Goal: Task Accomplishment & Management: Use online tool/utility

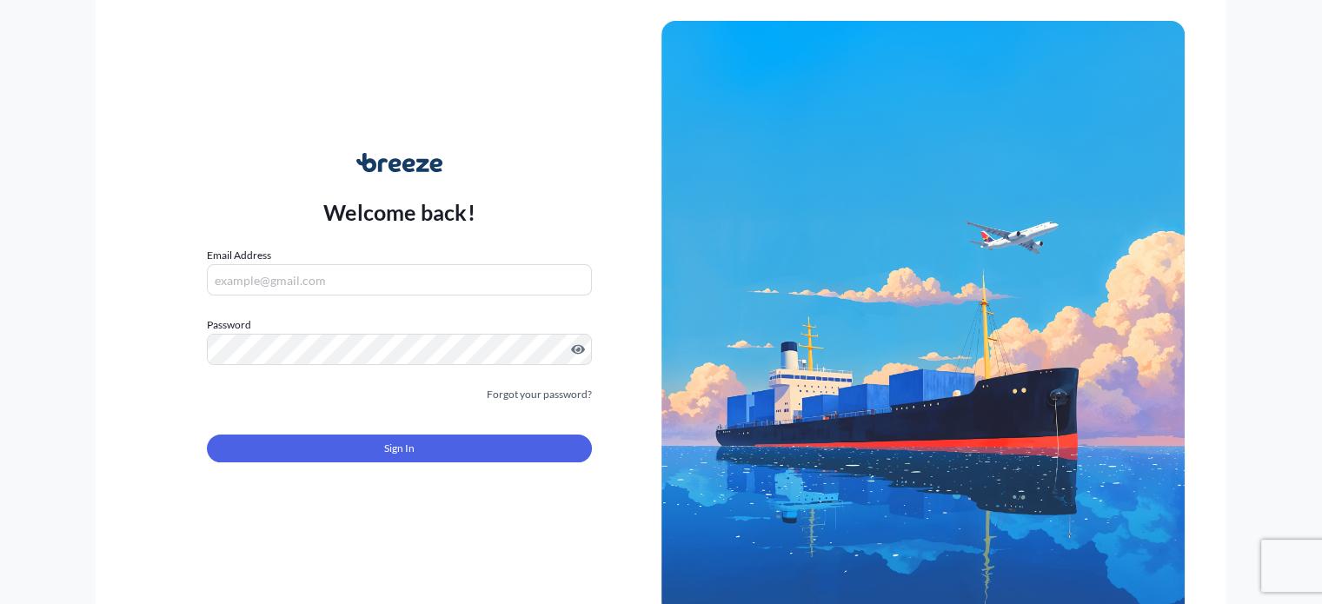
type input "[EMAIL_ADDRESS][DOMAIN_NAME]"
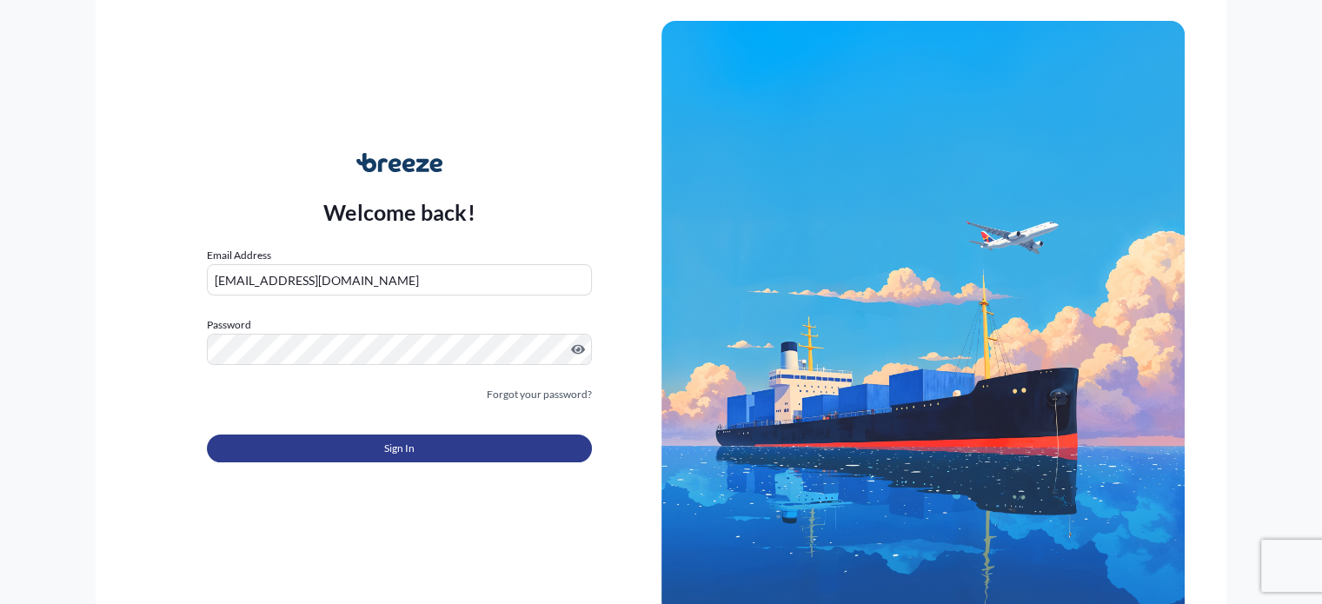
click at [476, 455] on button "Sign In" at bounding box center [399, 449] width 384 height 28
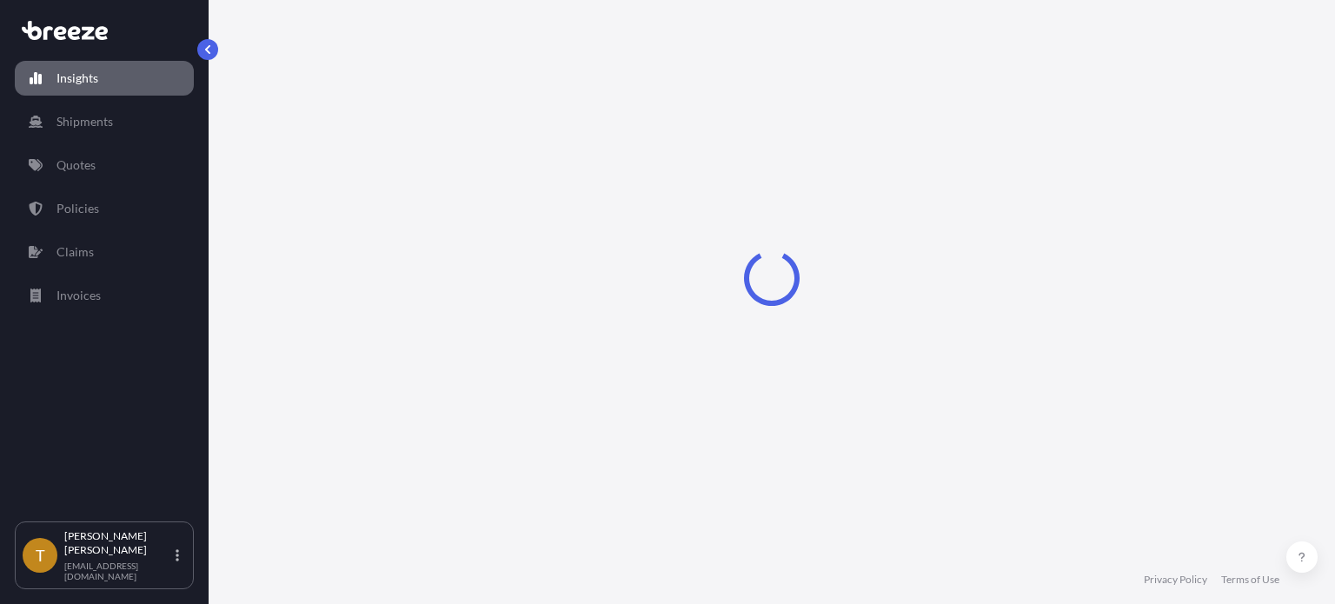
select select "2025"
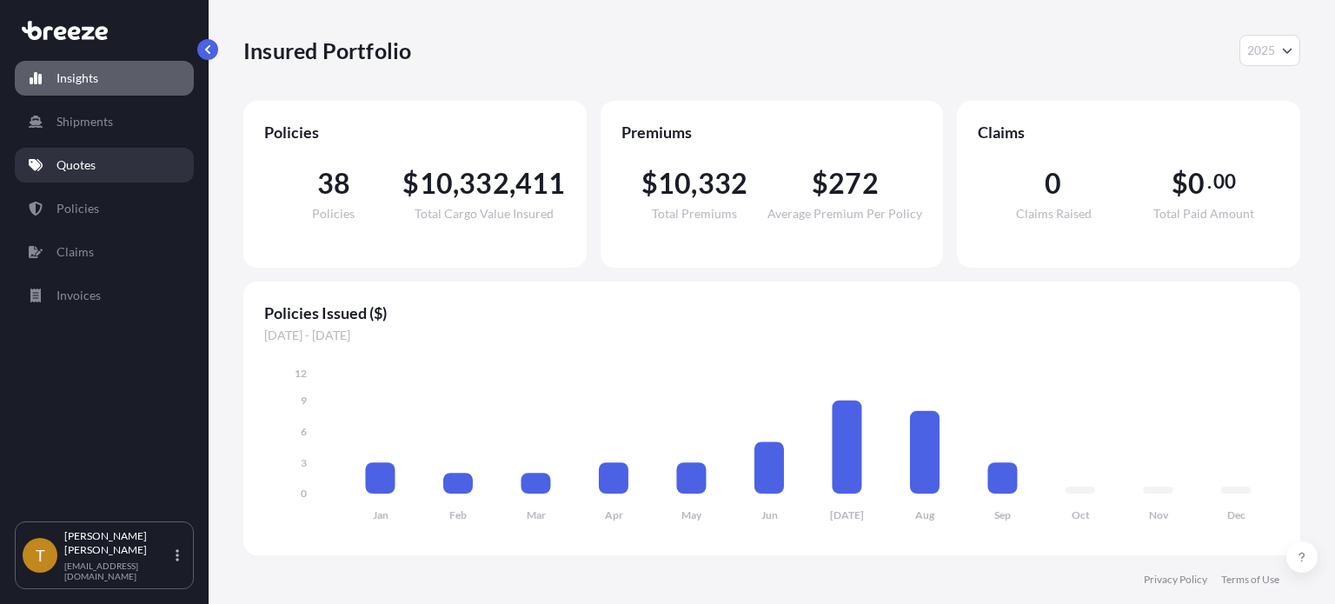
click at [83, 173] on p "Quotes" at bounding box center [75, 164] width 39 height 17
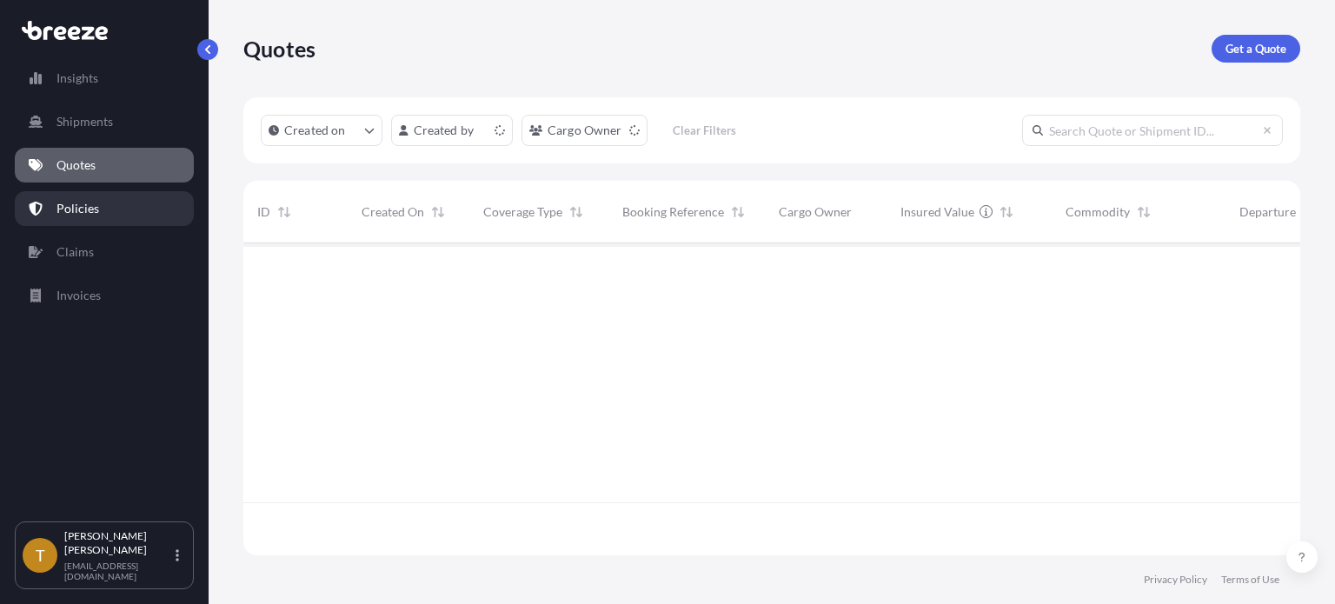
scroll to position [309, 1043]
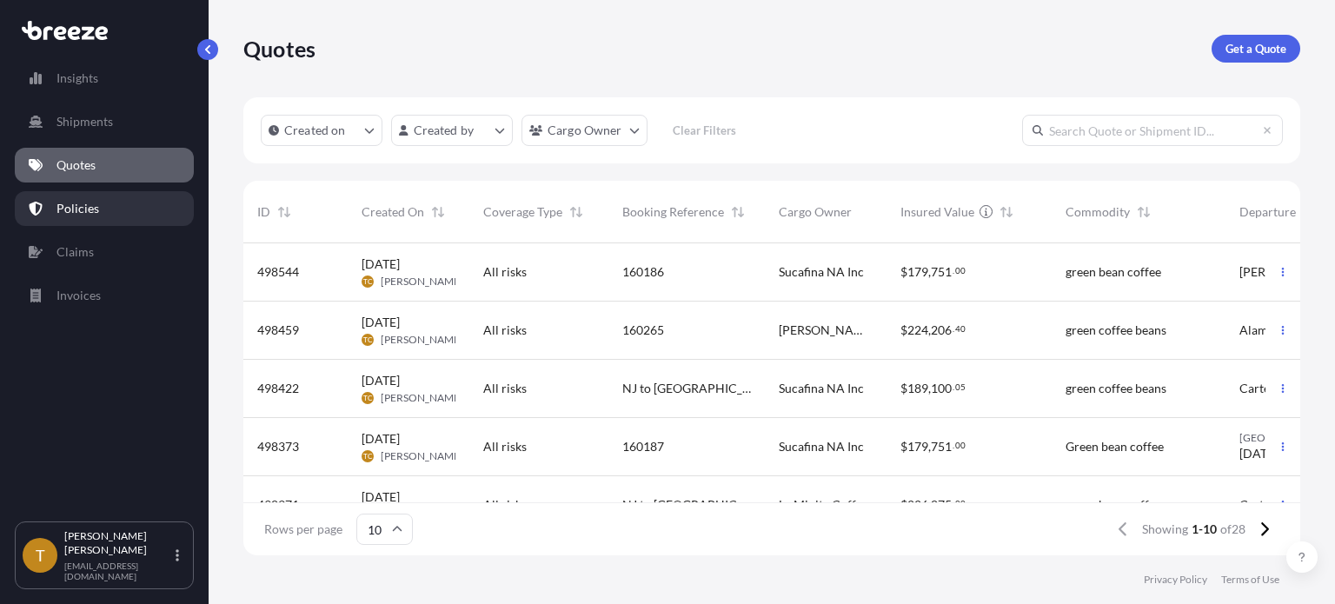
click at [92, 211] on p "Policies" at bounding box center [77, 208] width 43 height 17
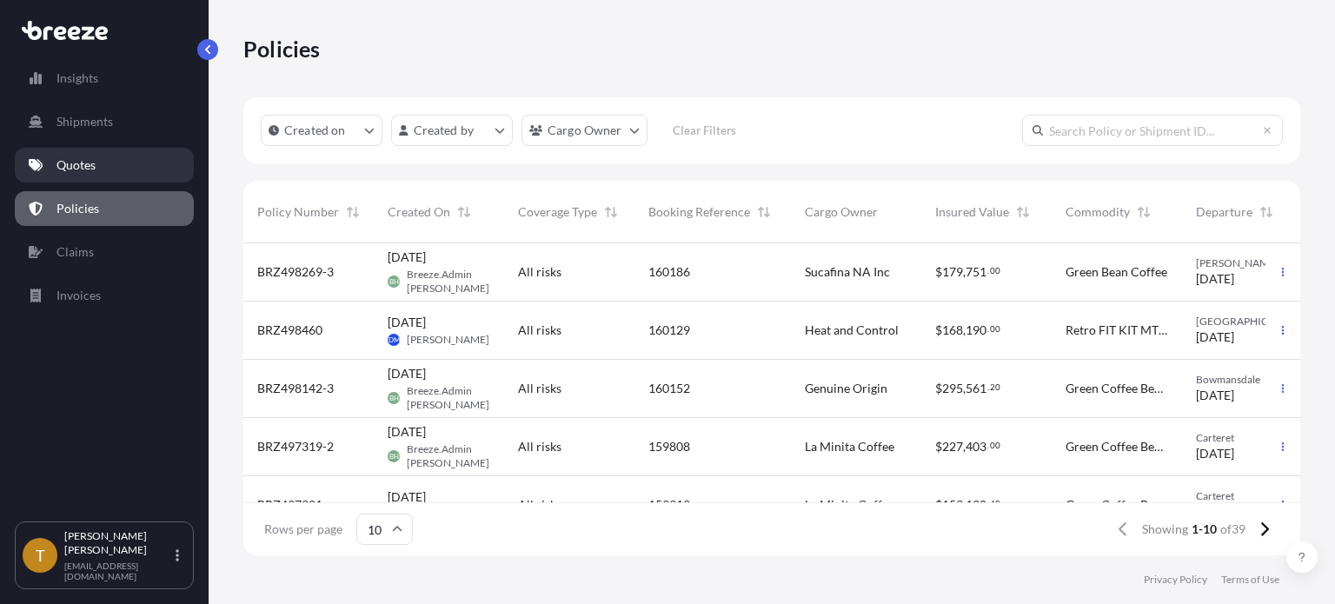
click at [89, 159] on p "Quotes" at bounding box center [75, 164] width 39 height 17
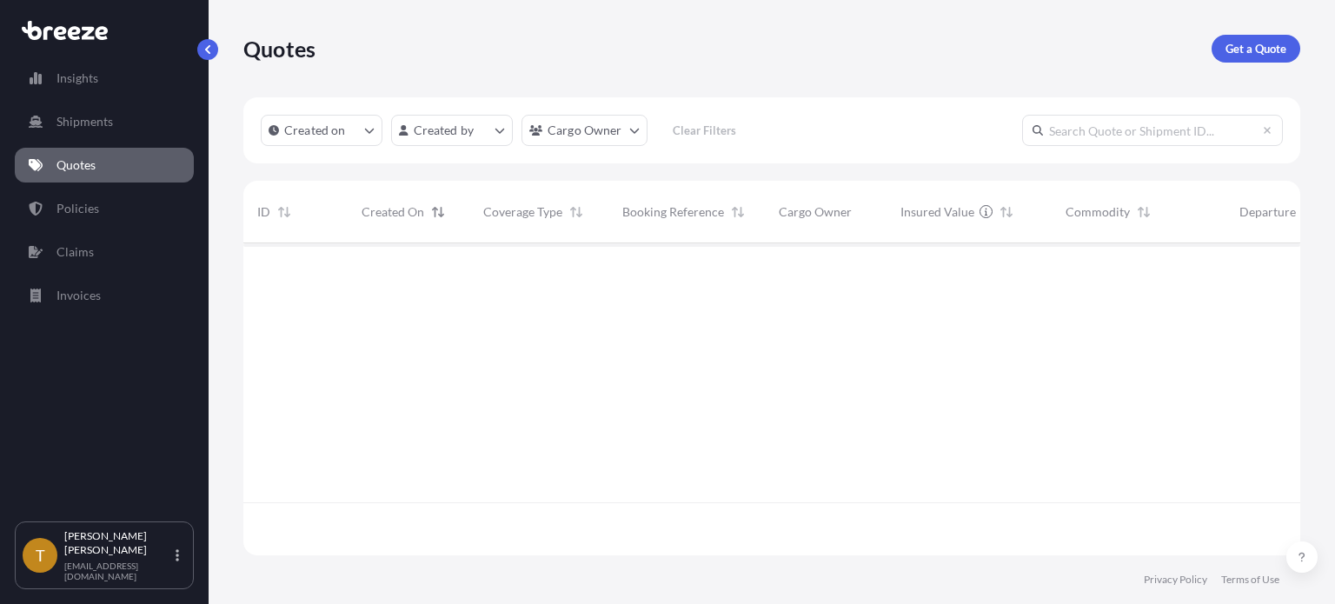
scroll to position [309, 1043]
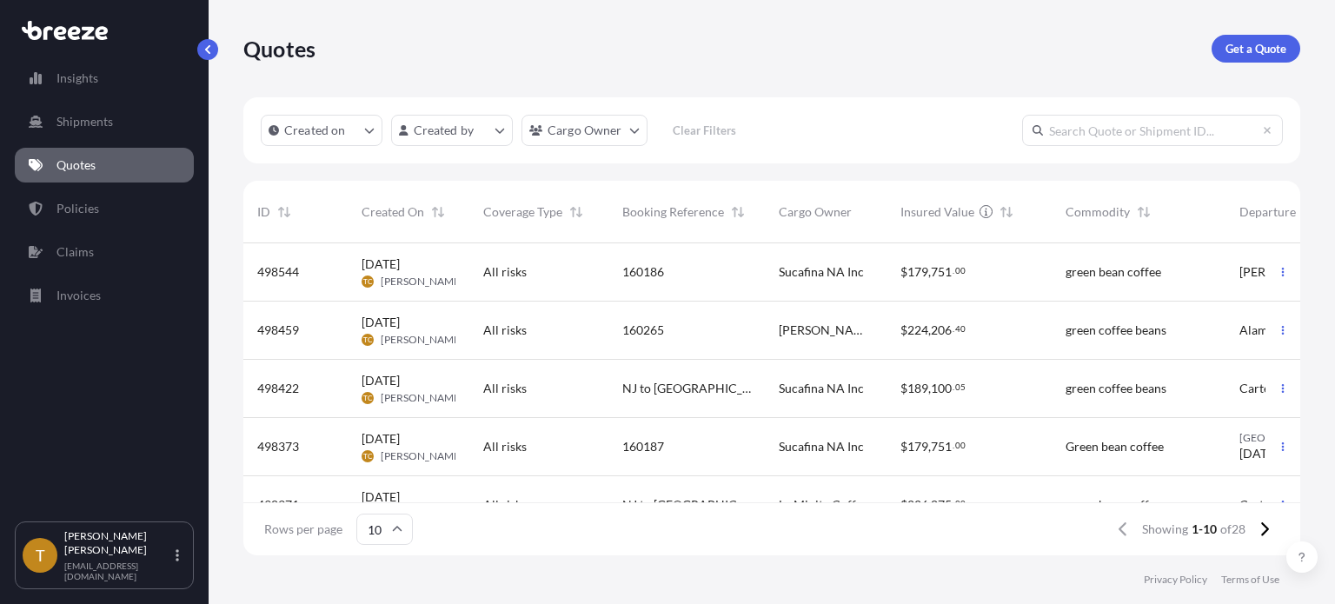
click at [706, 448] on div "160187" at bounding box center [686, 446] width 129 height 17
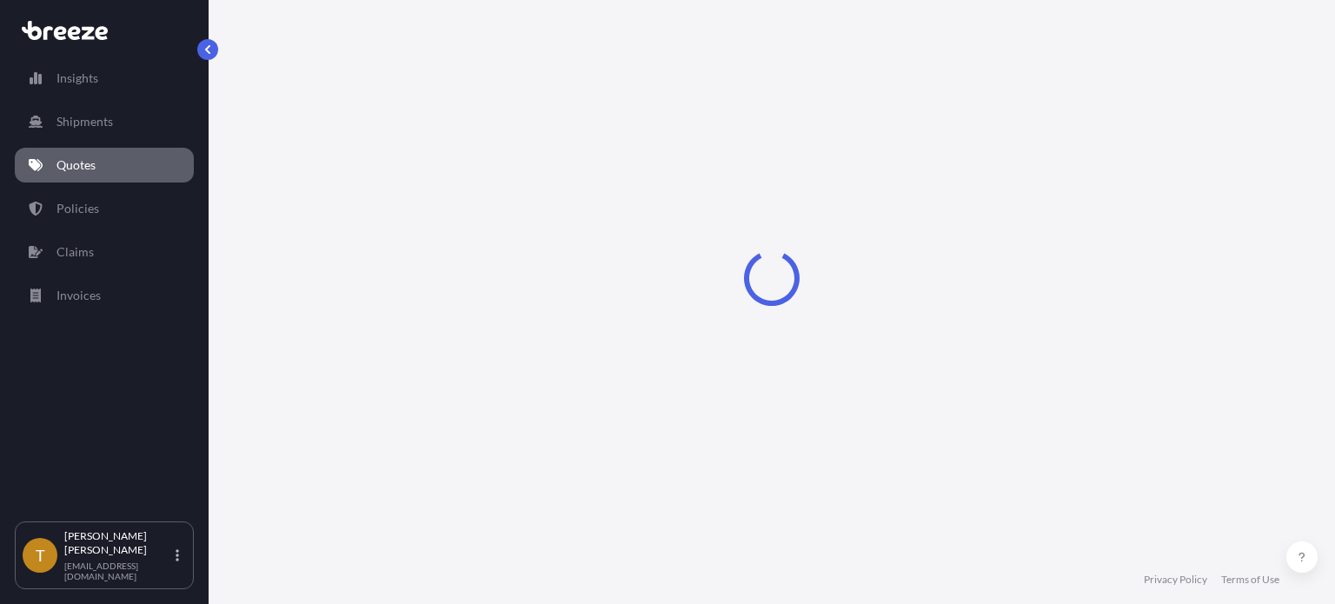
select select "Rail"
select select "2"
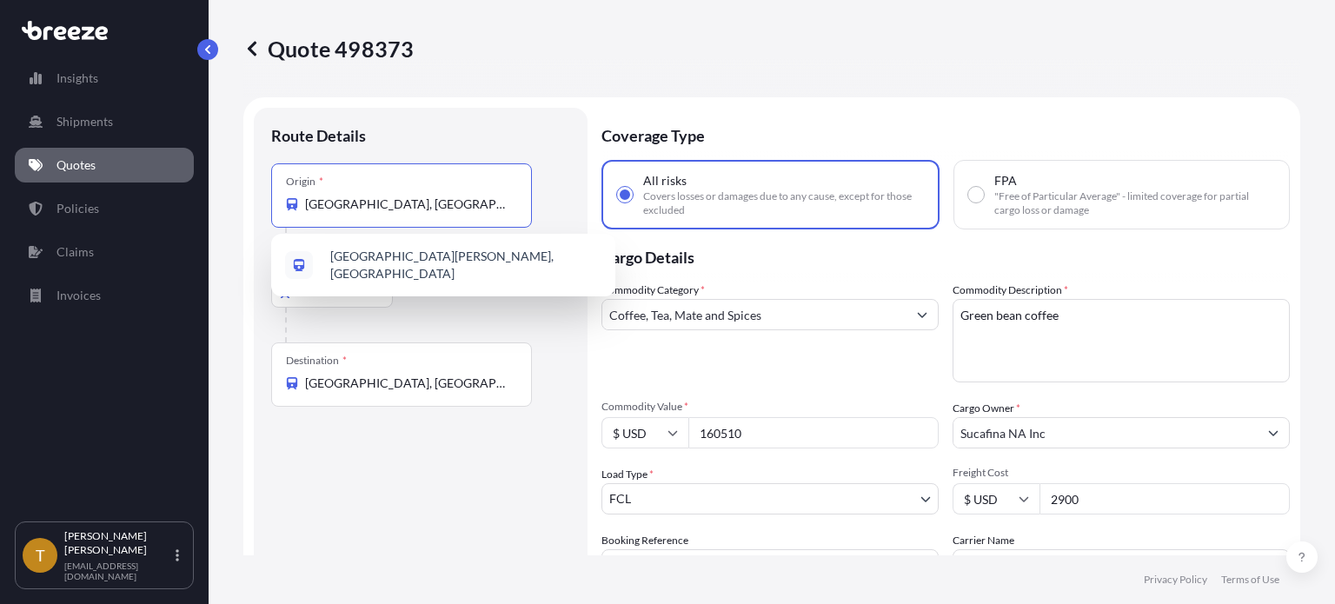
click at [503, 201] on input "[GEOGRAPHIC_DATA], [GEOGRAPHIC_DATA]" at bounding box center [407, 204] width 205 height 17
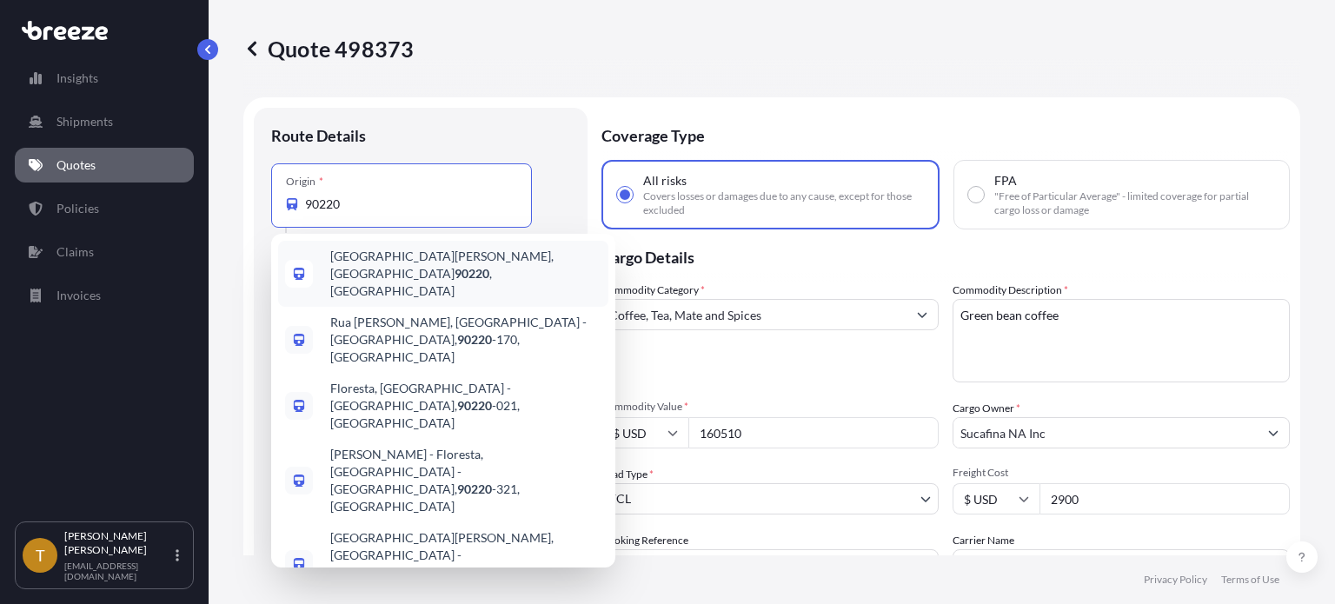
click at [450, 272] on div "[GEOGRAPHIC_DATA][PERSON_NAME] , [GEOGRAPHIC_DATA]" at bounding box center [443, 274] width 330 height 66
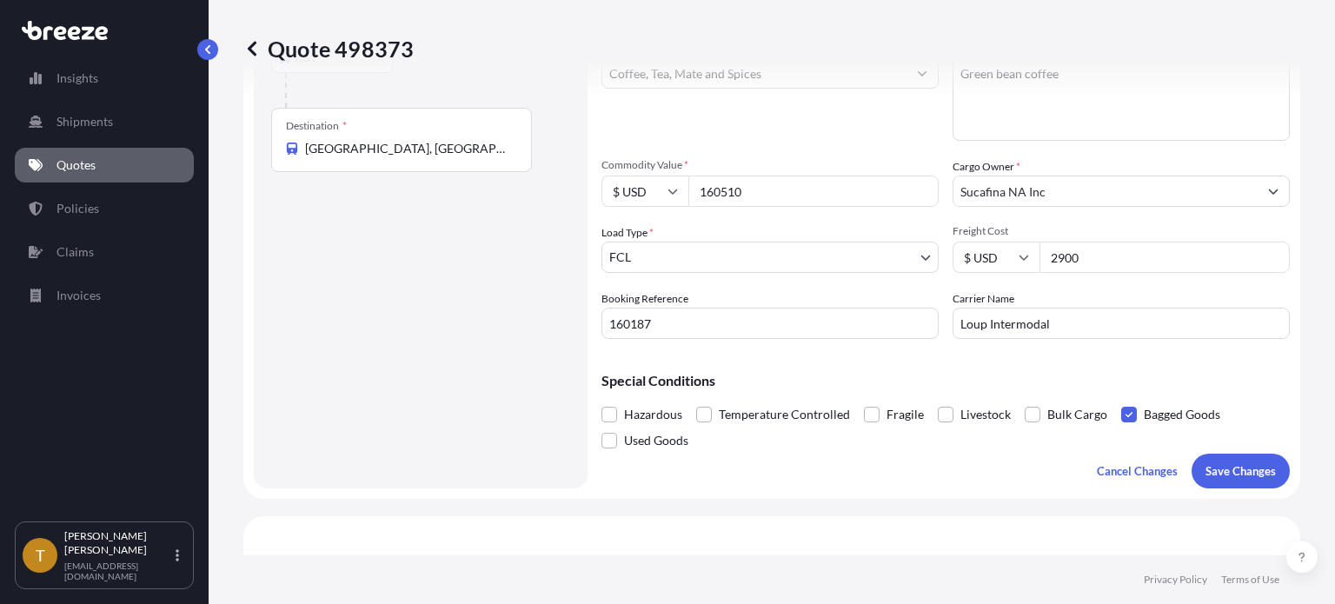
scroll to position [261, 0]
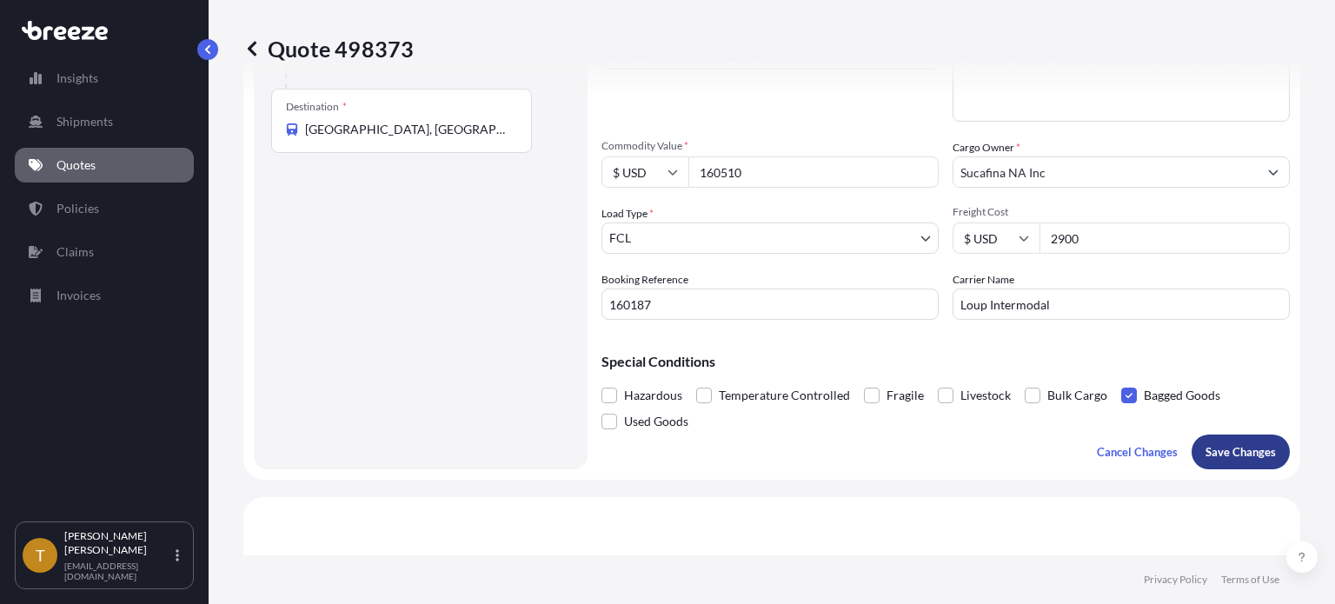
type input "[GEOGRAPHIC_DATA][PERSON_NAME], [GEOGRAPHIC_DATA]"
click at [1210, 451] on p "Save Changes" at bounding box center [1240, 451] width 70 height 17
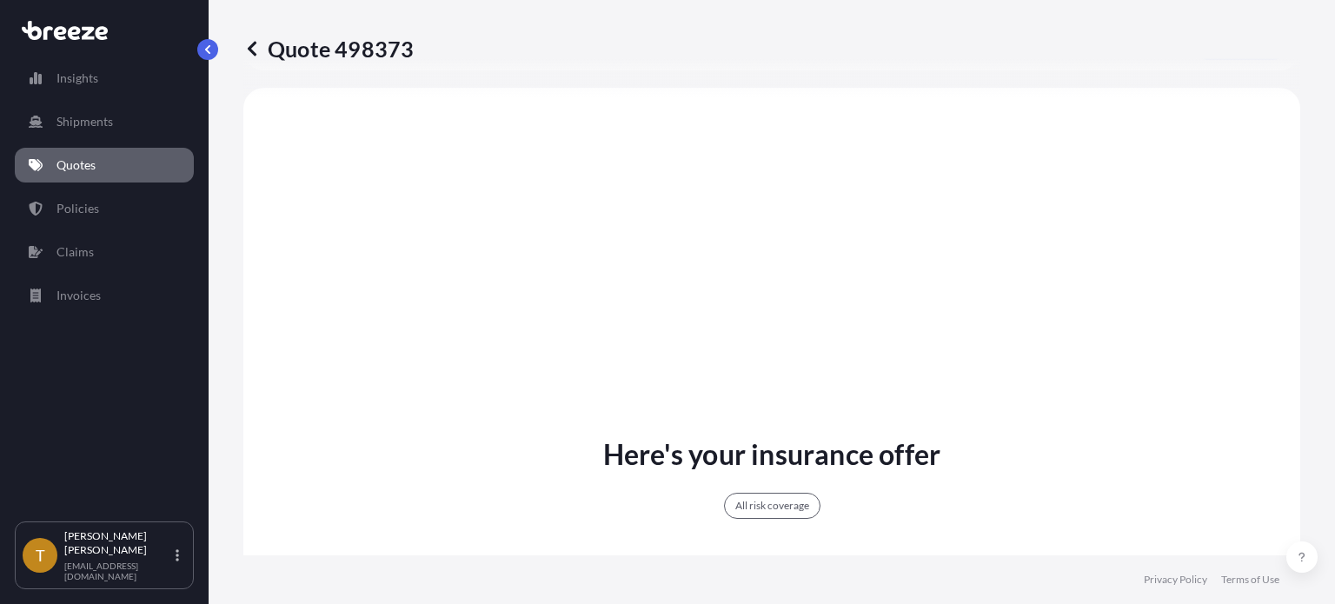
select select "Rail"
select select "2"
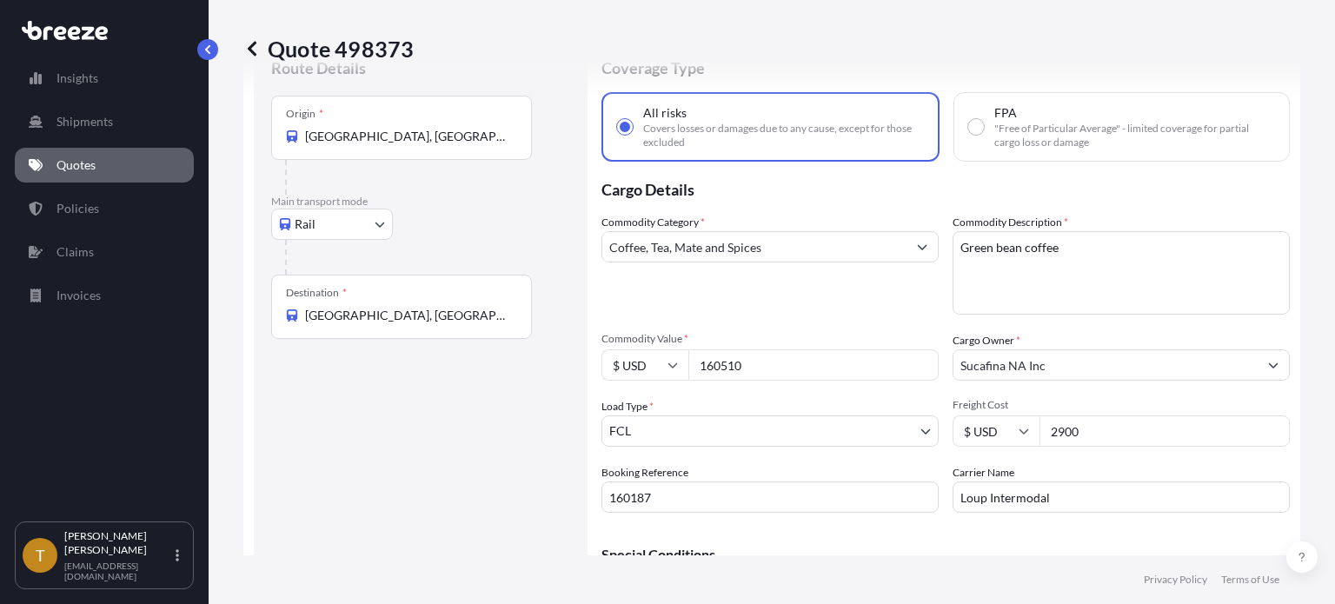
scroll to position [0, 0]
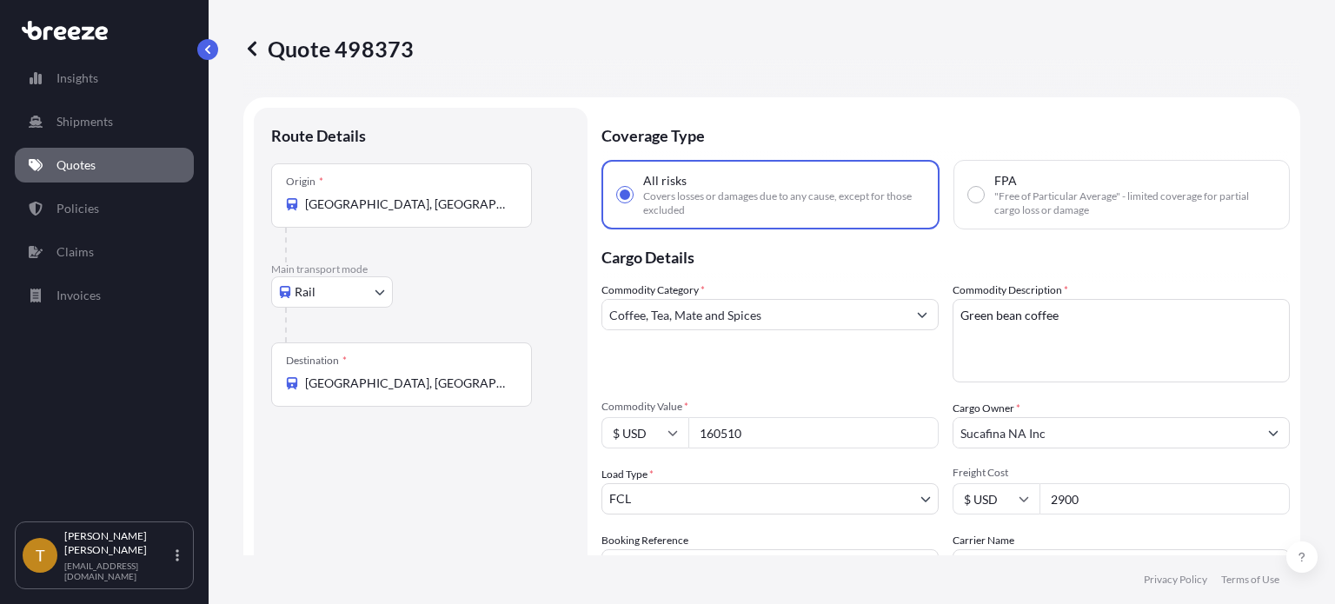
click at [486, 207] on input "[GEOGRAPHIC_DATA], [GEOGRAPHIC_DATA]" at bounding box center [407, 204] width 205 height 17
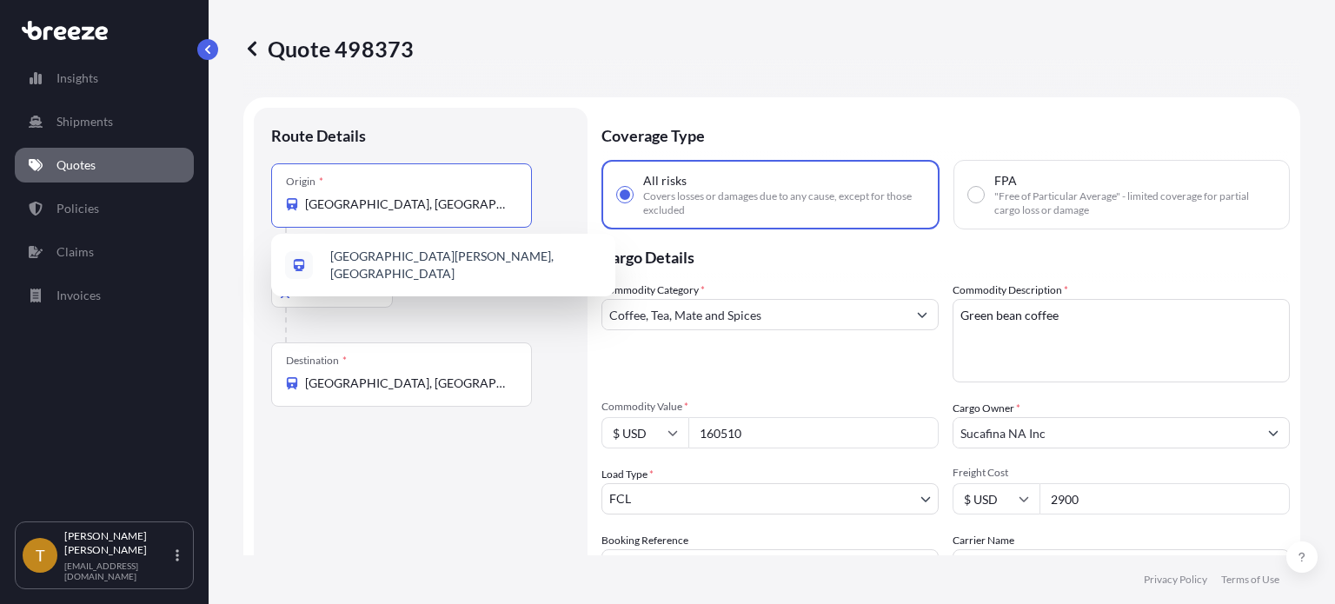
click at [486, 207] on input "[GEOGRAPHIC_DATA], [GEOGRAPHIC_DATA]" at bounding box center [407, 204] width 205 height 17
type input "x"
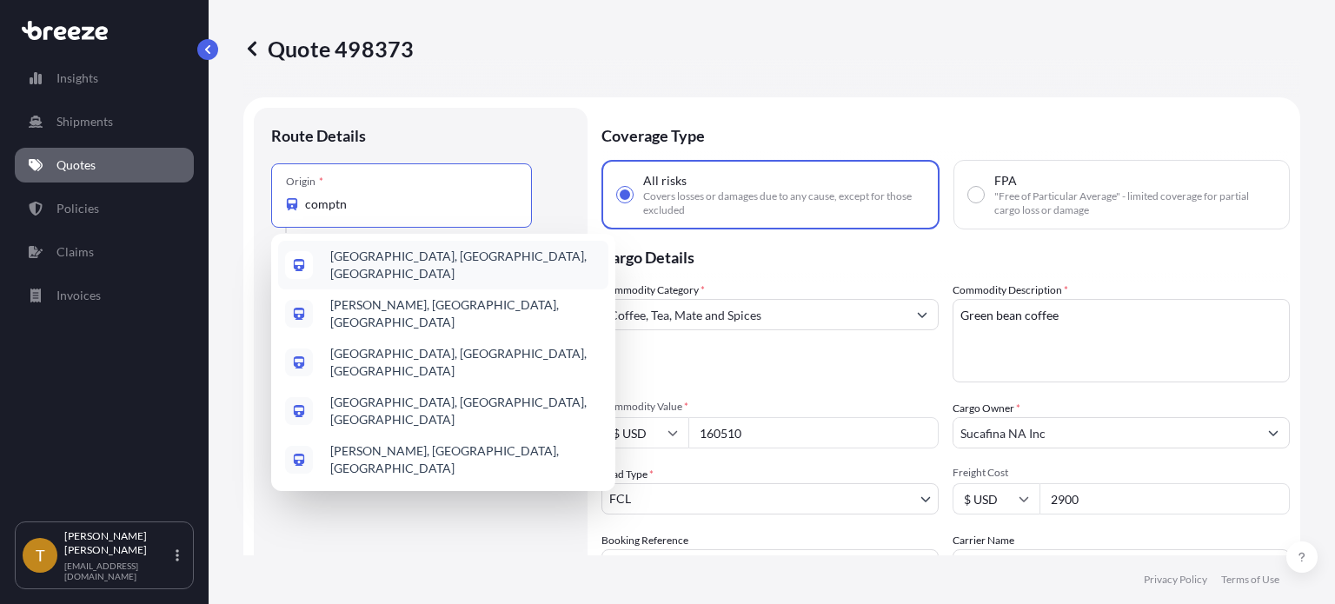
click at [401, 260] on span "[GEOGRAPHIC_DATA], [GEOGRAPHIC_DATA], [GEOGRAPHIC_DATA]" at bounding box center [465, 265] width 271 height 35
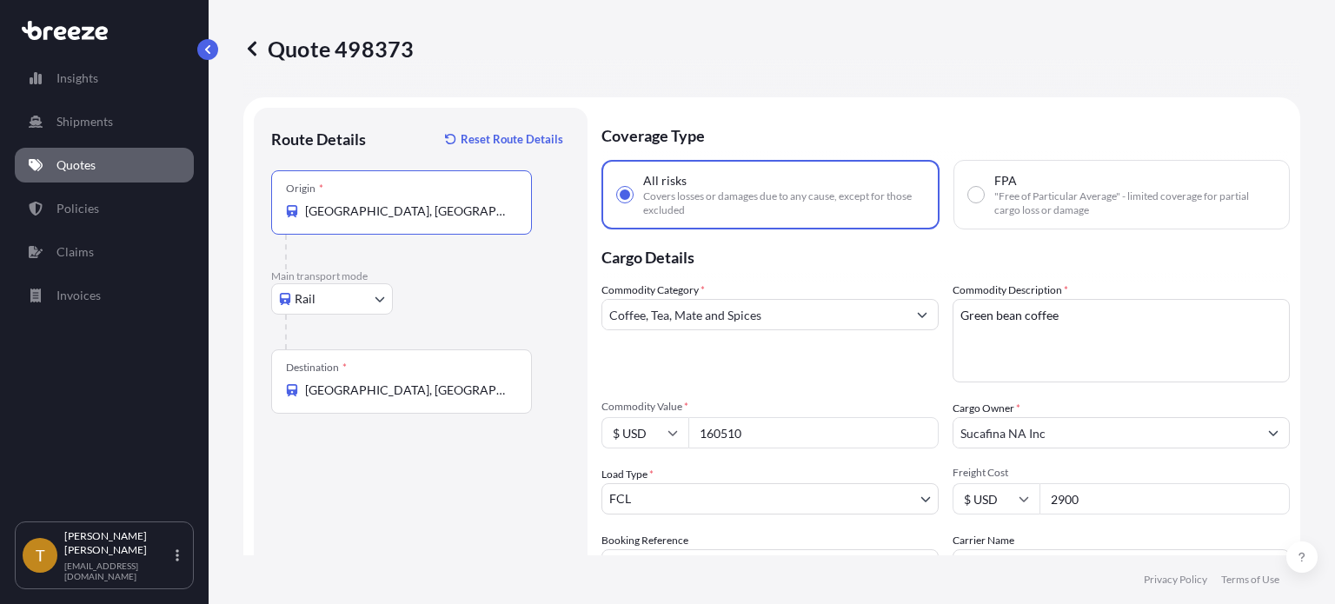
scroll to position [348, 0]
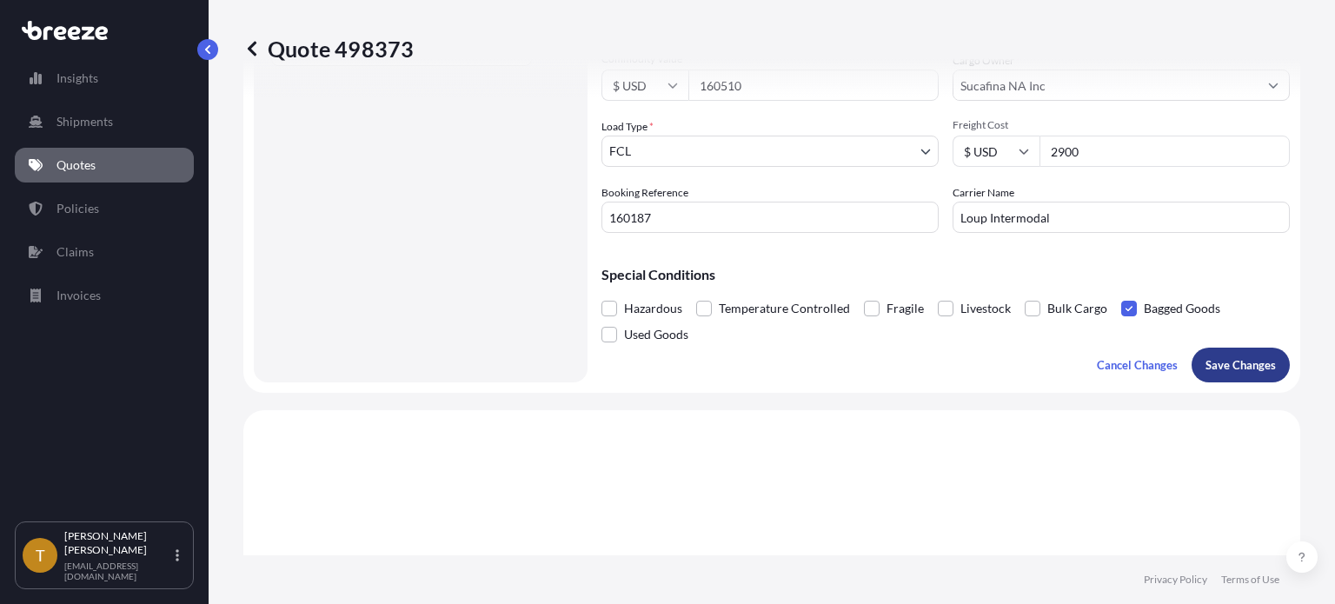
type input "[GEOGRAPHIC_DATA], [GEOGRAPHIC_DATA], [GEOGRAPHIC_DATA]"
click at [1231, 364] on p "Save Changes" at bounding box center [1240, 364] width 70 height 17
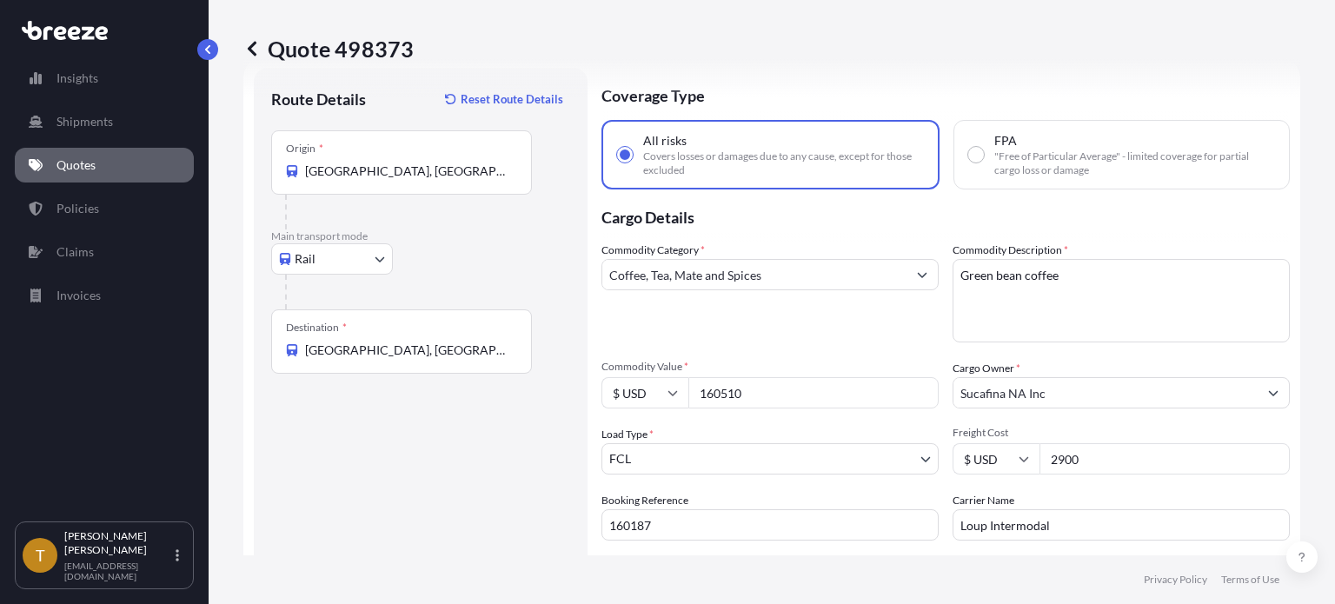
scroll to position [0, 0]
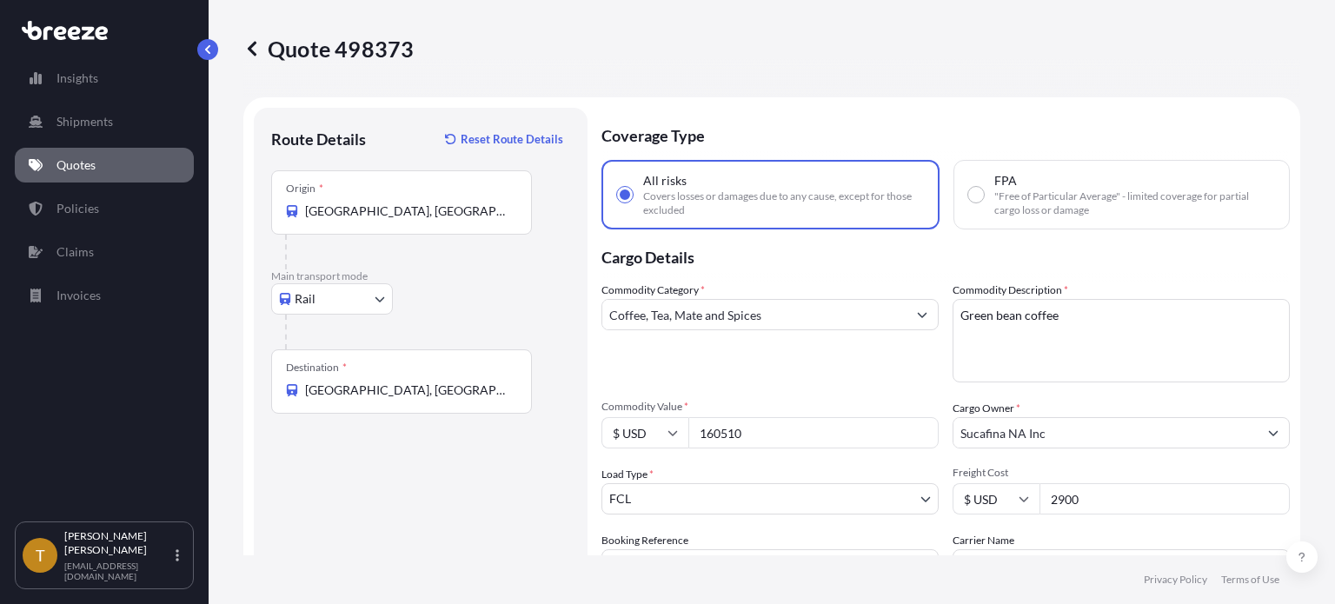
select select "Rail"
select select "2"
